Goal: Task Accomplishment & Management: Manage account settings

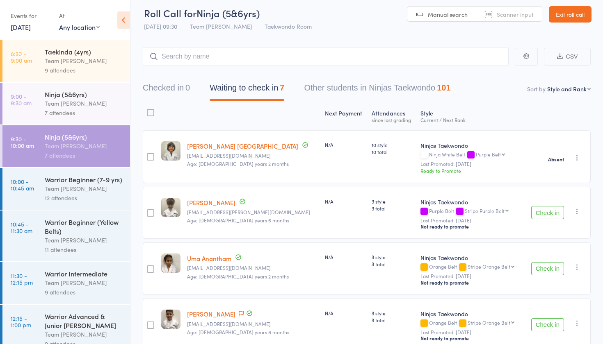
click at [73, 229] on div "Warrior Beginner (Yellow Belts)" at bounding box center [84, 227] width 78 height 18
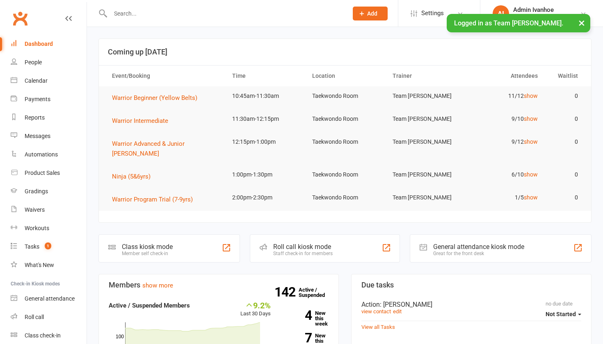
click at [119, 17] on input "text" at bounding box center [225, 13] width 234 height 11
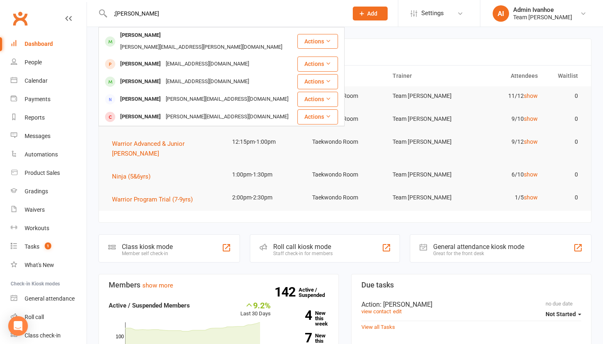
type input ";[PERSON_NAME]"
drag, startPoint x: 0, startPoint y: 0, endPoint x: 141, endPoint y: 36, distance: 145.7
click at [141, 37] on div "[PERSON_NAME]" at bounding box center [141, 36] width 46 height 12
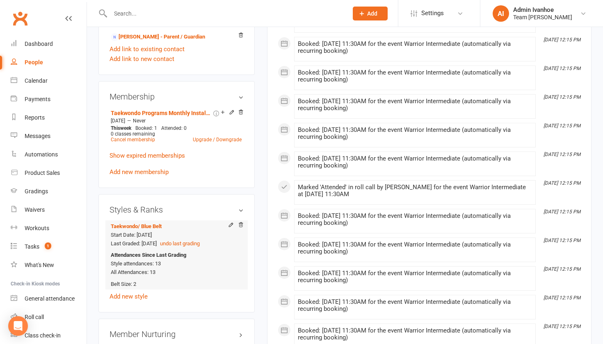
scroll to position [550, 0]
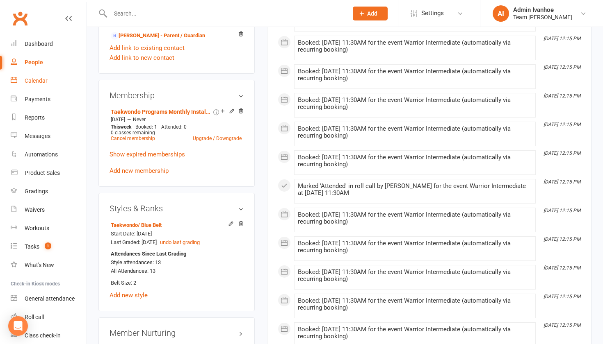
click at [34, 84] on link "Calendar" at bounding box center [49, 81] width 76 height 18
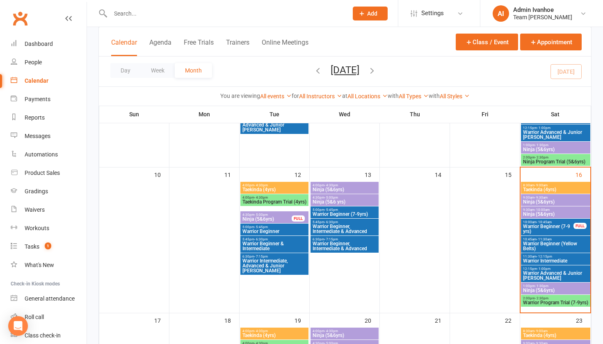
scroll to position [300, 0]
click at [554, 259] on span "Warrior Intermediate" at bounding box center [555, 261] width 66 height 5
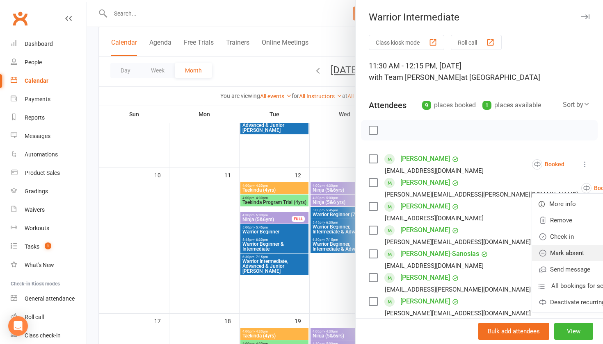
click at [532, 259] on link "Mark absent" at bounding box center [585, 253] width 107 height 16
